Goal: Information Seeking & Learning: Learn about a topic

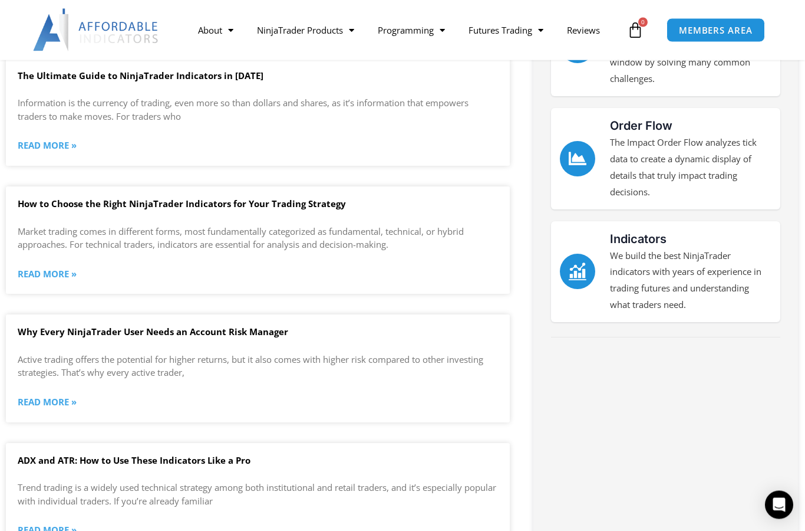
scroll to position [367, 0]
click at [51, 138] on link "Read More »" at bounding box center [47, 145] width 59 height 17
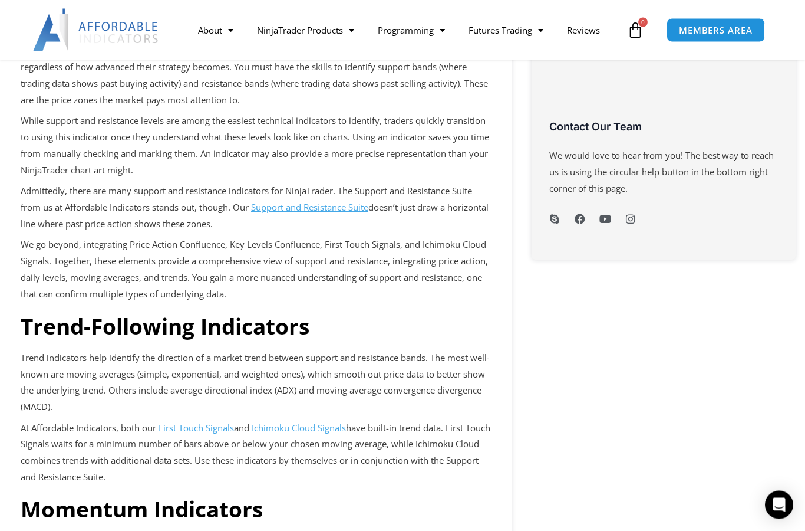
scroll to position [645, 0]
click at [324, 201] on u "Support and Resistance Suite" at bounding box center [309, 207] width 117 height 12
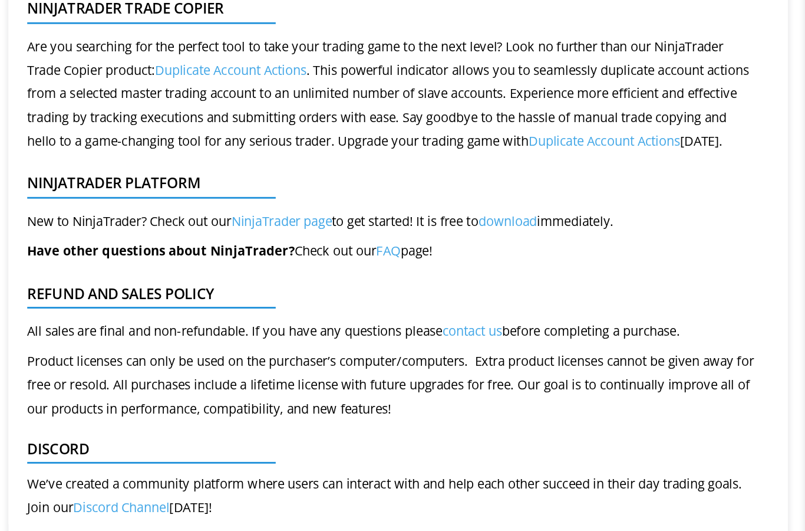
scroll to position [640, 0]
click at [471, 222] on link "Duplicate Account Actions" at bounding box center [418, 228] width 105 height 12
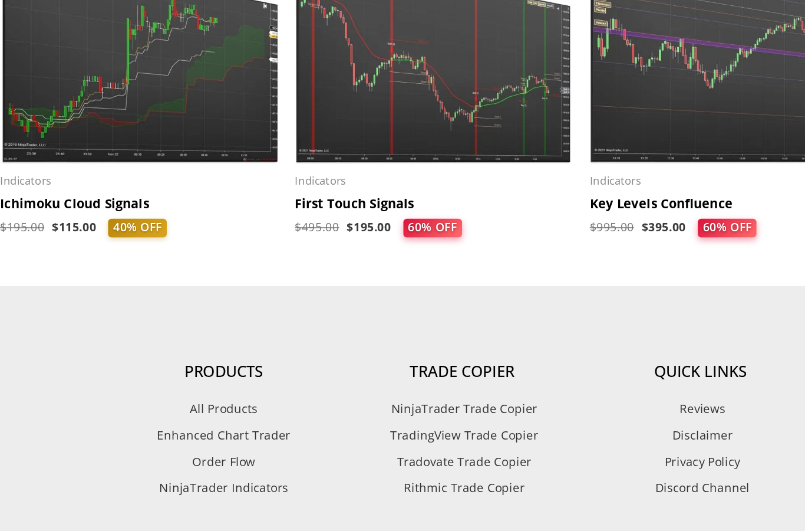
scroll to position [1225, 0]
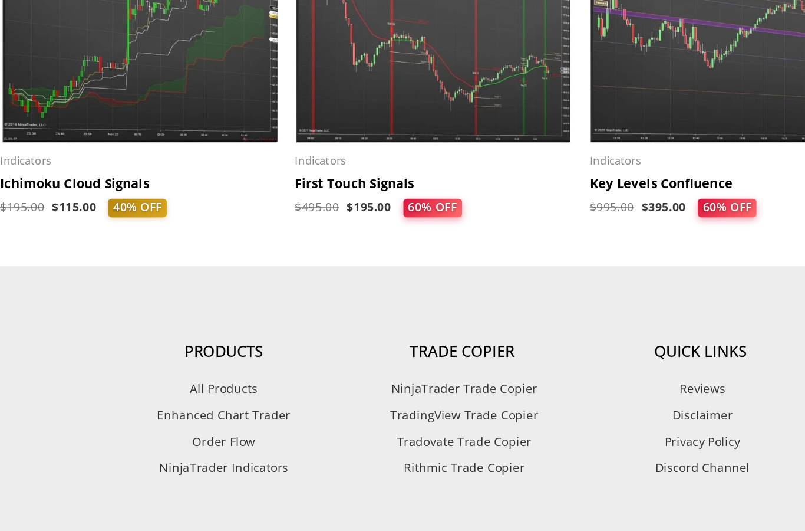
click at [248, 266] on h2 "First Touch Signals" at bounding box center [301, 272] width 193 height 12
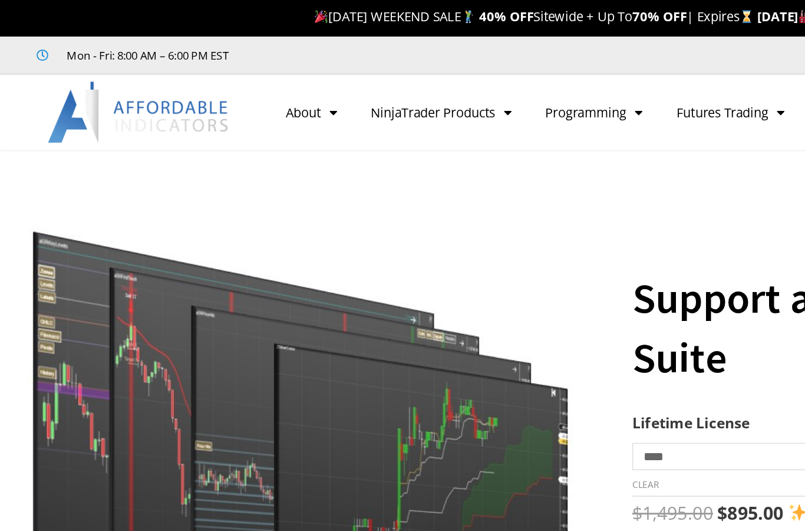
scroll to position [0, 0]
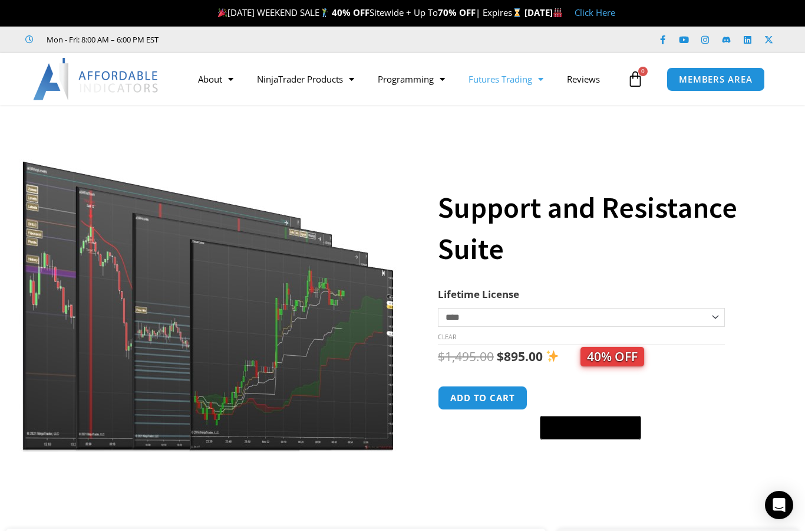
click at [528, 87] on link "Futures Trading" at bounding box center [506, 78] width 98 height 27
click at [524, 106] on link "Getting Started" at bounding box center [501, 103] width 89 height 21
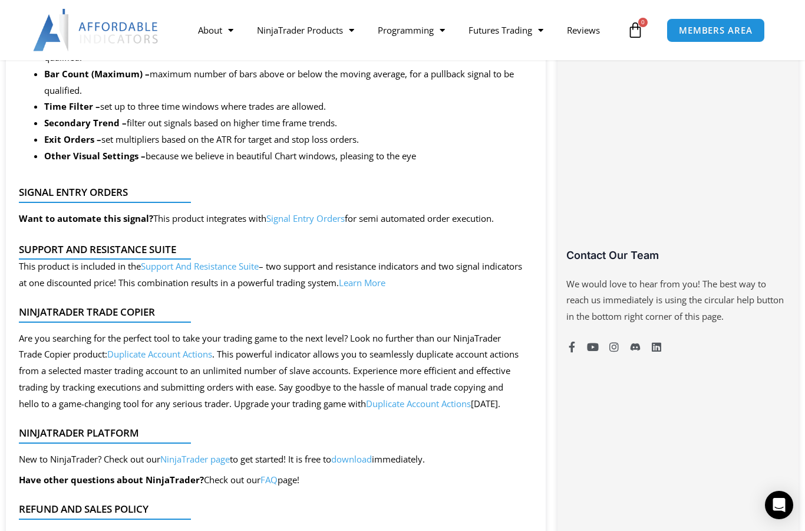
scroll to position [761, 0]
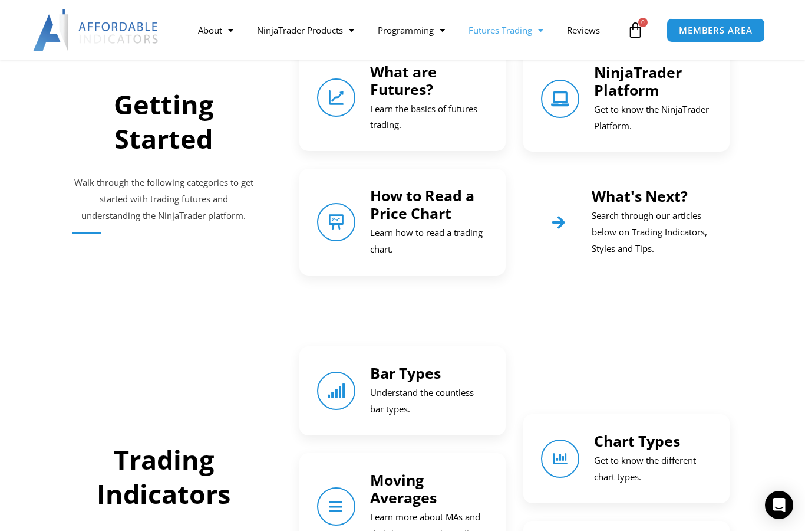
scroll to position [508, 0]
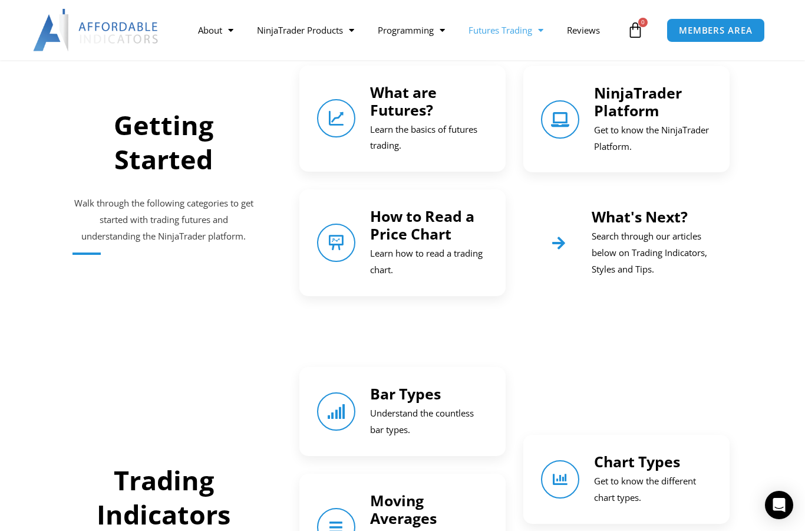
click at [647, 110] on link "NinjaTrader Platform" at bounding box center [638, 102] width 88 height 38
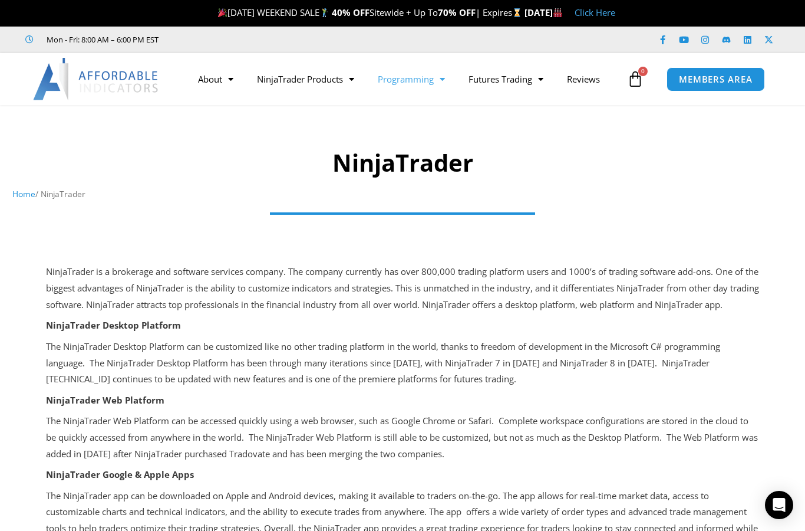
click at [429, 75] on link "Programming" at bounding box center [411, 78] width 91 height 27
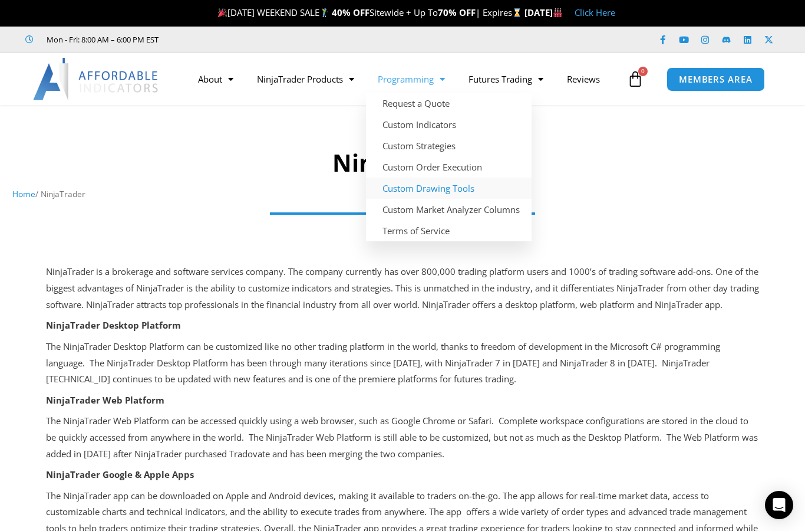
click at [451, 191] on link "Custom Drawing Tools" at bounding box center [449, 187] width 166 height 21
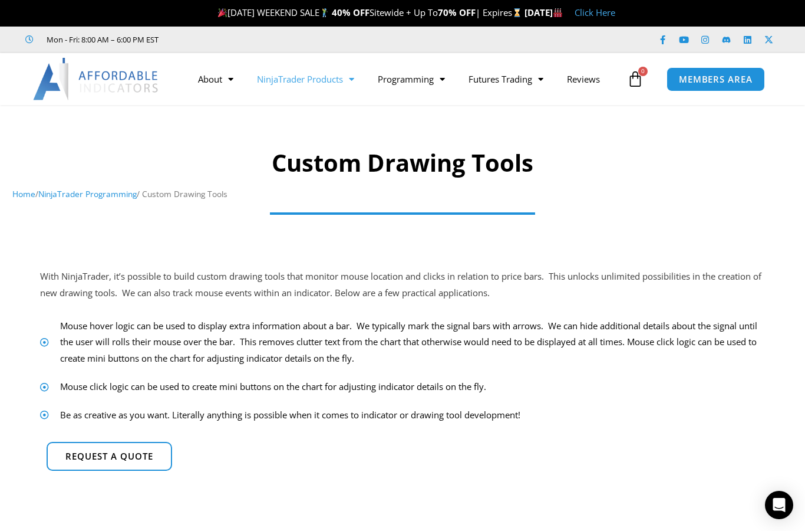
click at [329, 89] on link "NinjaTrader Products" at bounding box center [305, 78] width 121 height 27
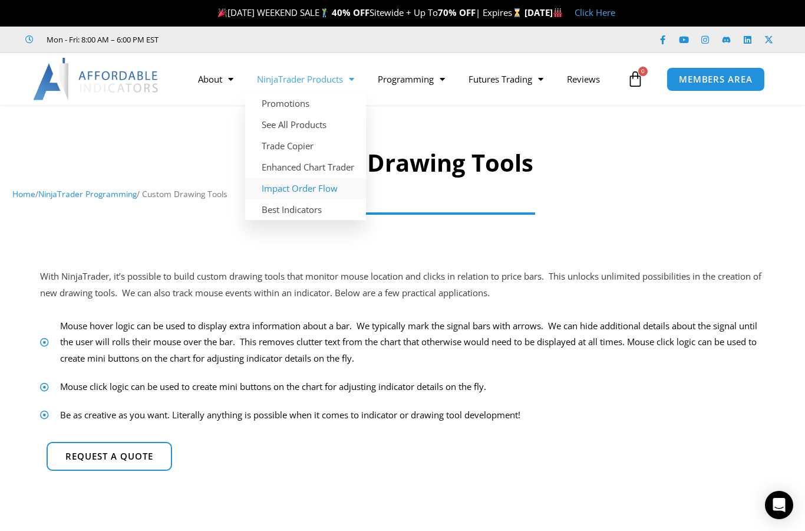
click at [343, 186] on link "Impact Order Flow" at bounding box center [305, 187] width 121 height 21
click at [324, 185] on link "Impact Order Flow" at bounding box center [305, 187] width 121 height 21
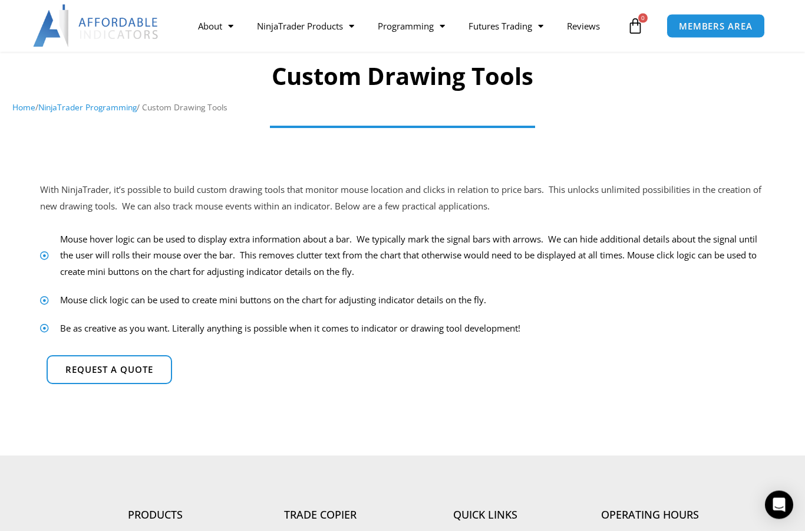
scroll to position [82, 0]
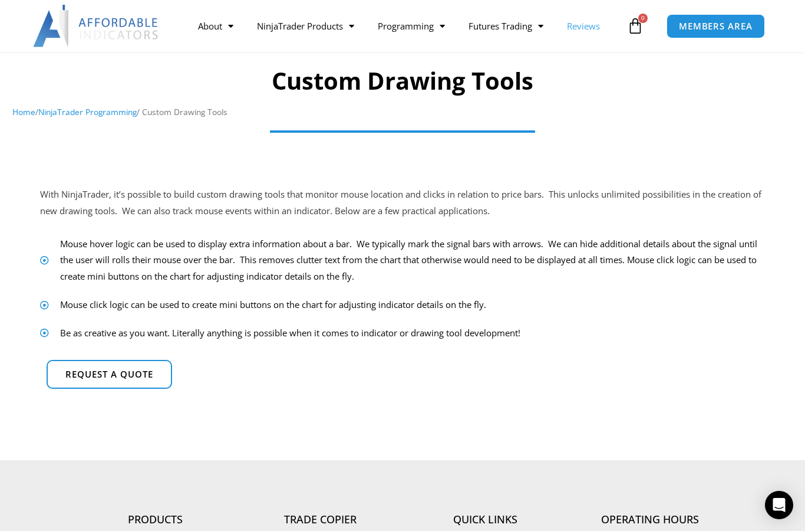
click at [589, 32] on link "Reviews" at bounding box center [583, 25] width 57 height 27
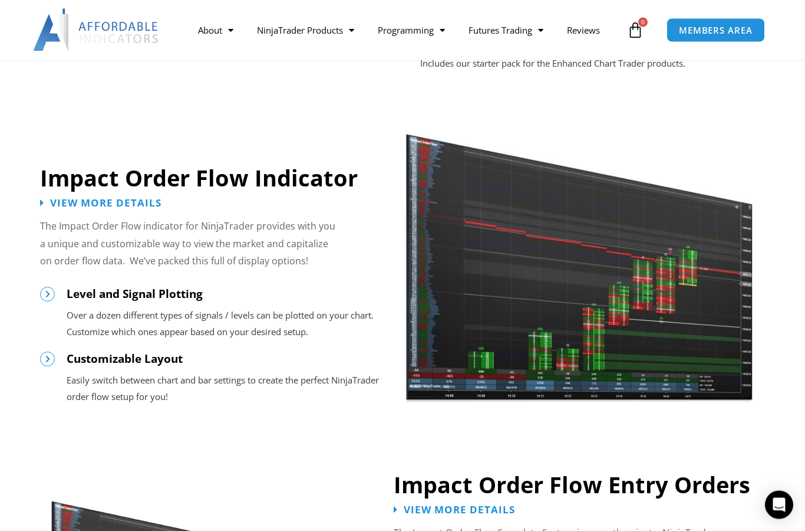
scroll to position [890, 0]
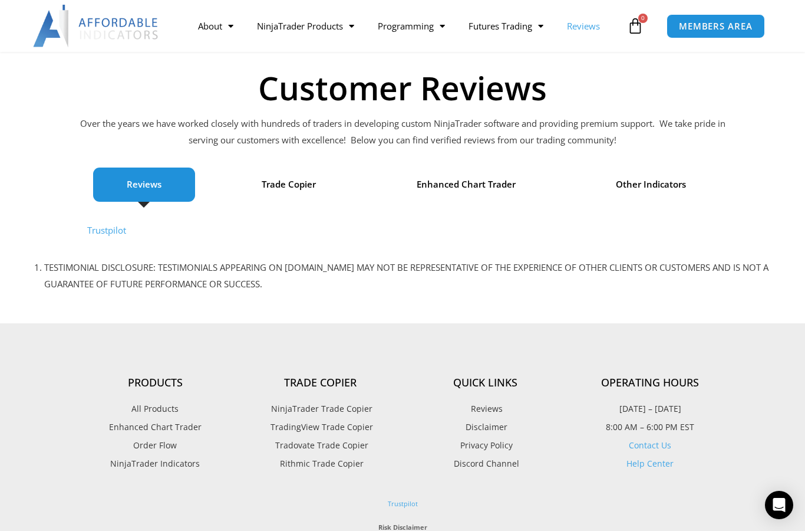
scroll to position [85, 0]
click at [157, 190] on span "Reviews" at bounding box center [144, 185] width 35 height 17
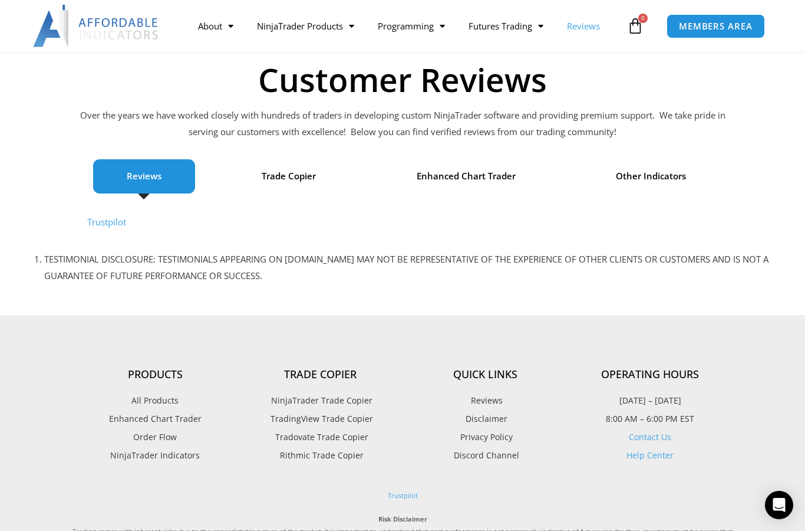
click at [144, 181] on span "Reviews" at bounding box center [144, 176] width 35 height 17
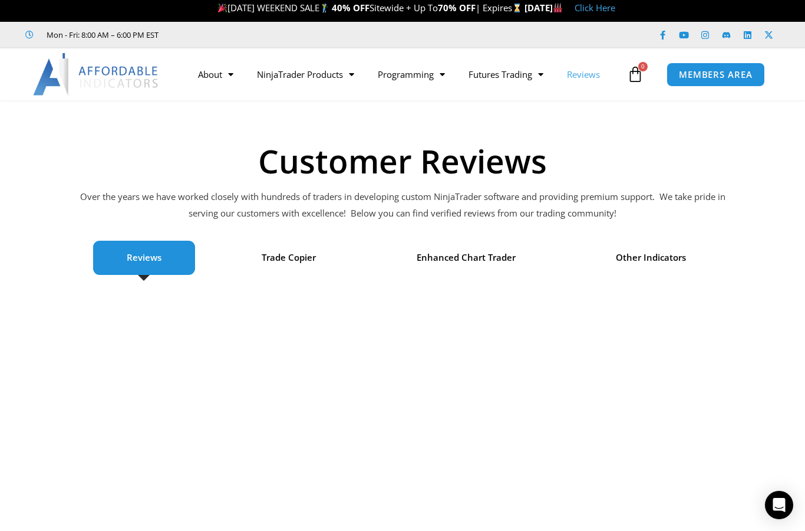
scroll to position [0, 0]
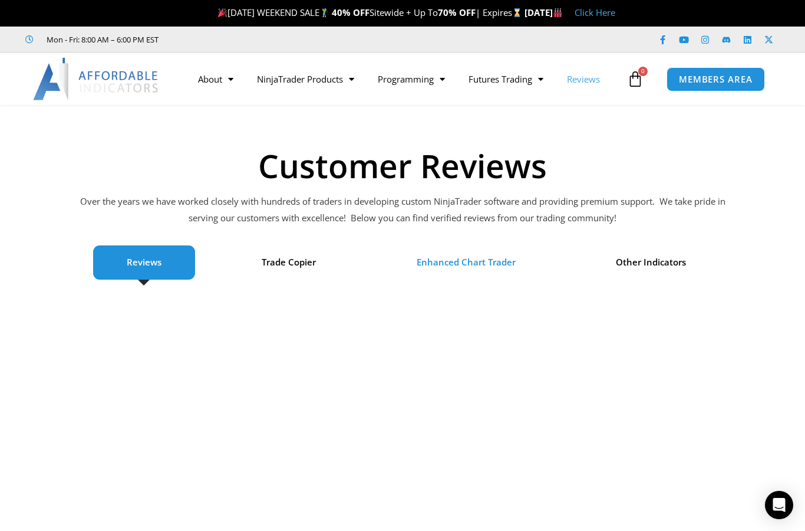
click at [481, 265] on span "Enhanced Chart Trader" at bounding box center [466, 262] width 99 height 17
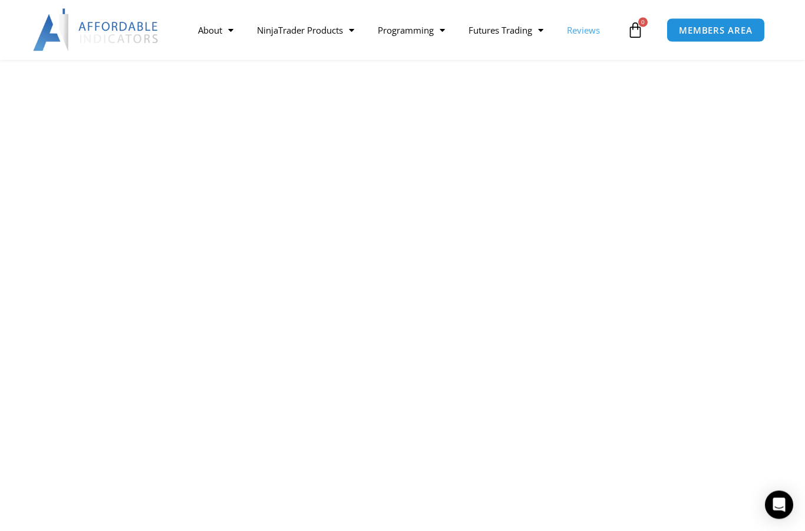
scroll to position [511, 0]
